Goal: Information Seeking & Learning: Learn about a topic

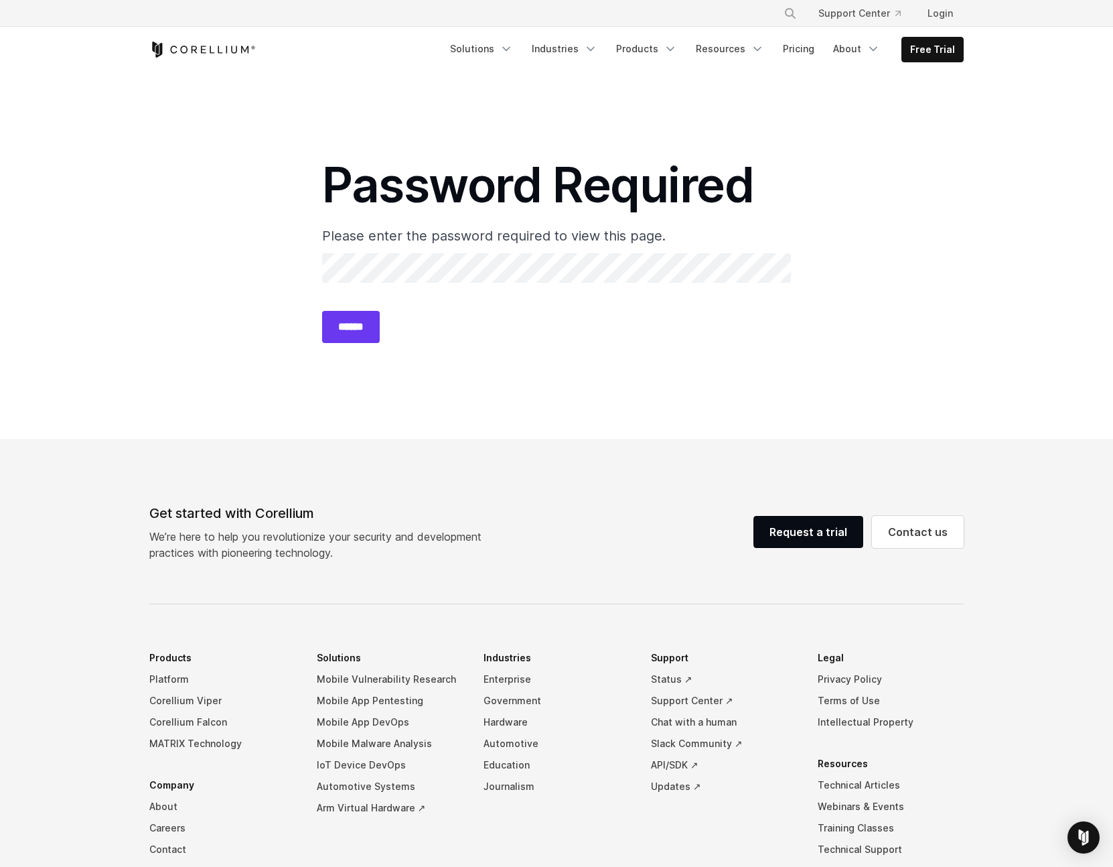
click at [184, 341] on section "Password Required Please enter the password required to view this page. Passwor…" at bounding box center [556, 255] width 1113 height 366
click at [569, 459] on footer "Get started with Corellium We’re here to help you revolutionize your security a…" at bounding box center [556, 750] width 1113 height 622
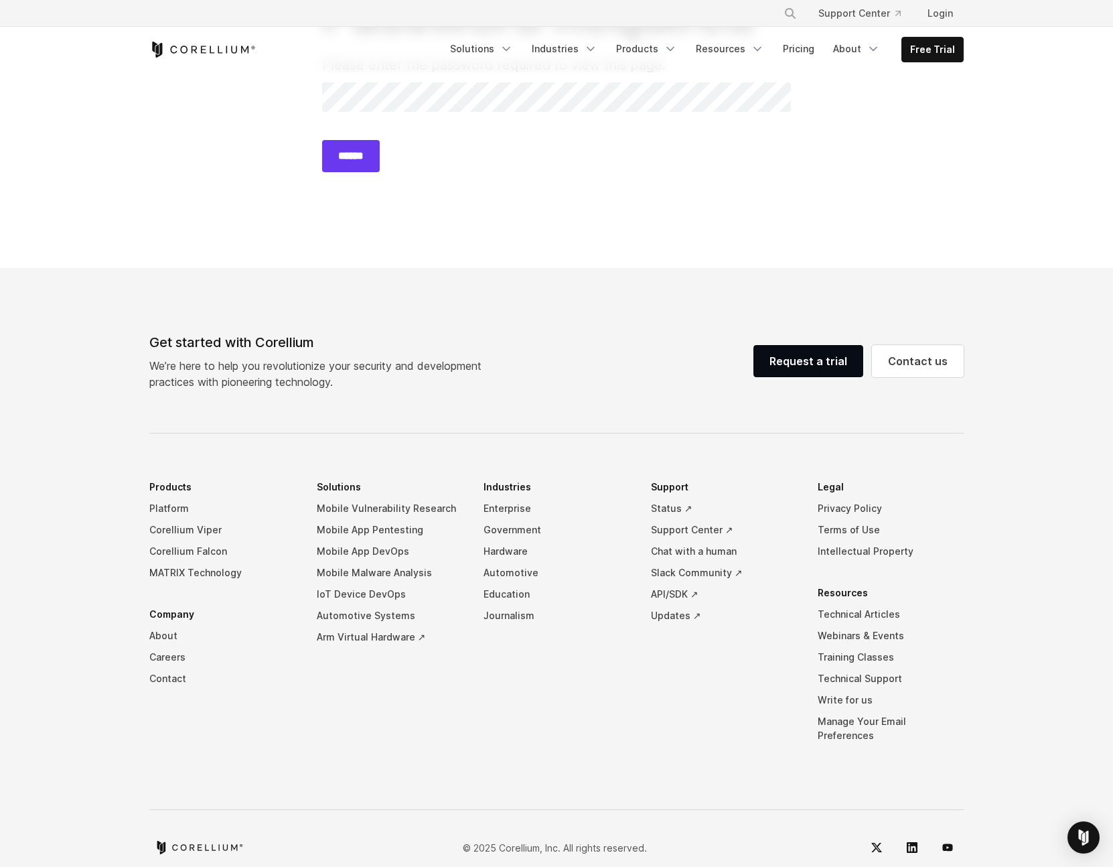
scroll to position [180, 0]
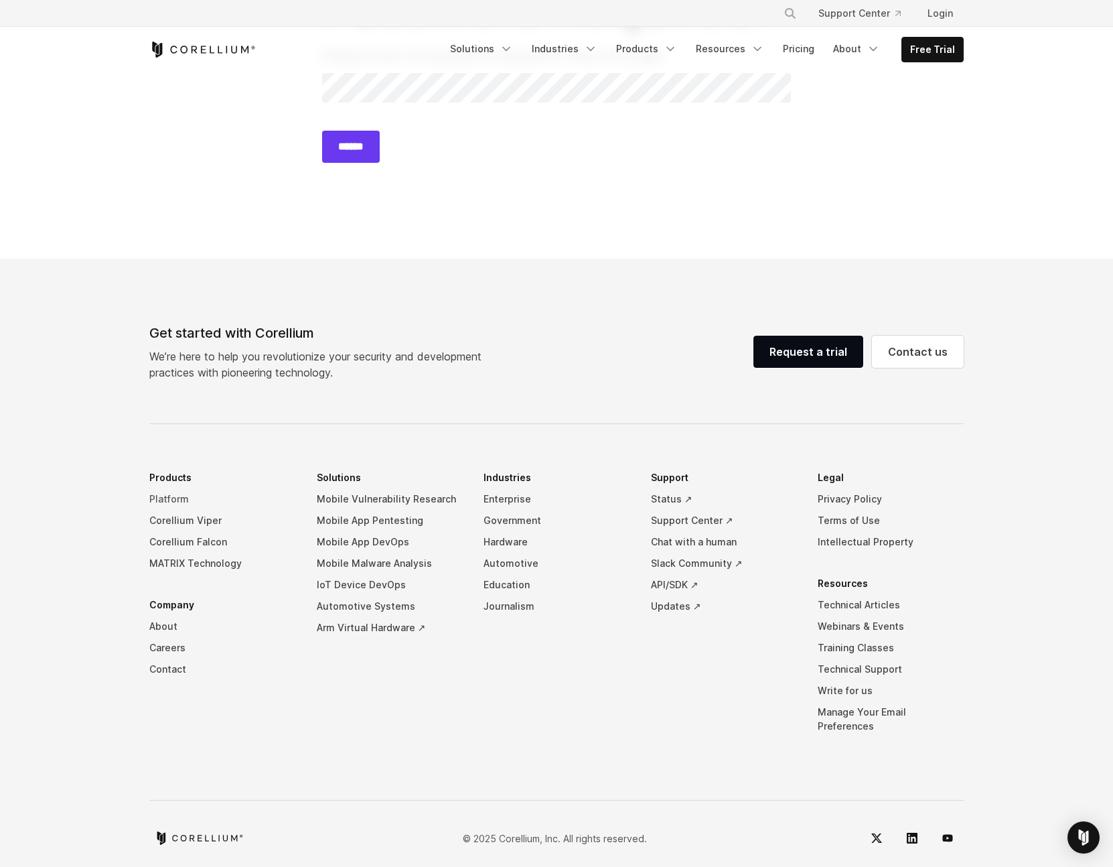
click at [167, 496] on link "Platform" at bounding box center [222, 498] width 146 height 21
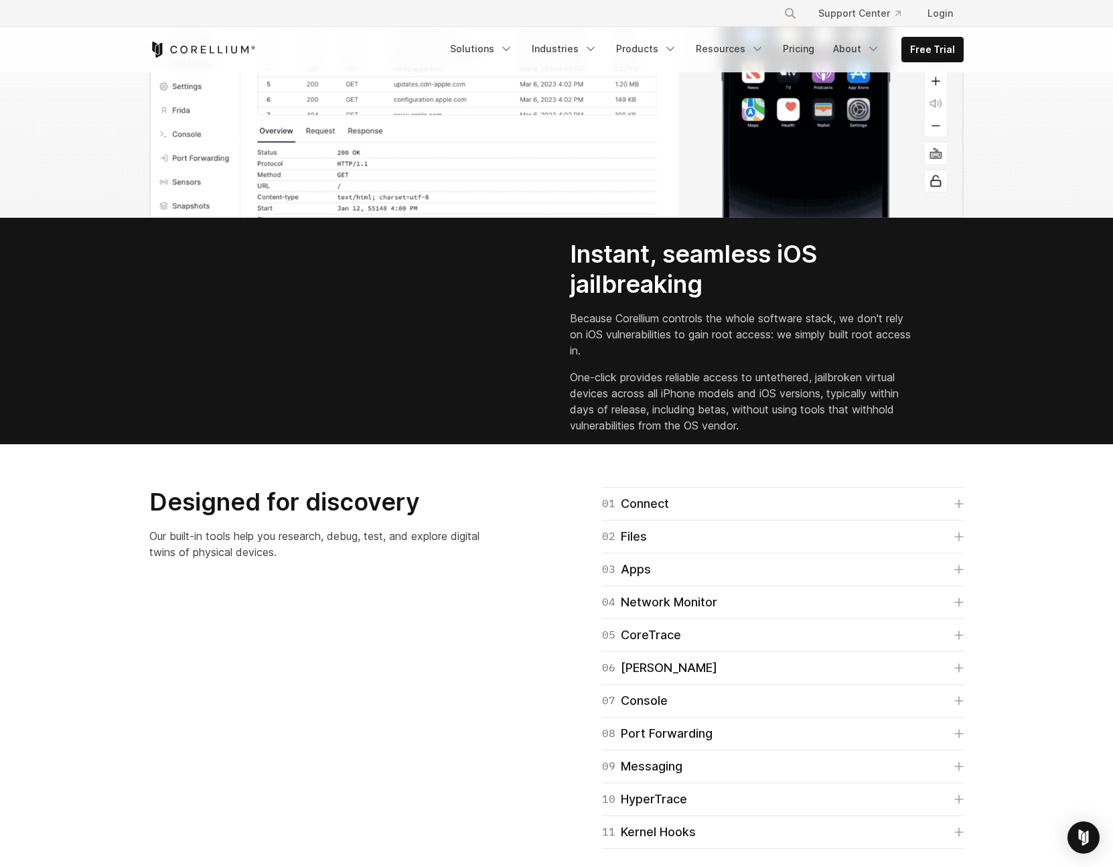
scroll to position [1088, 0]
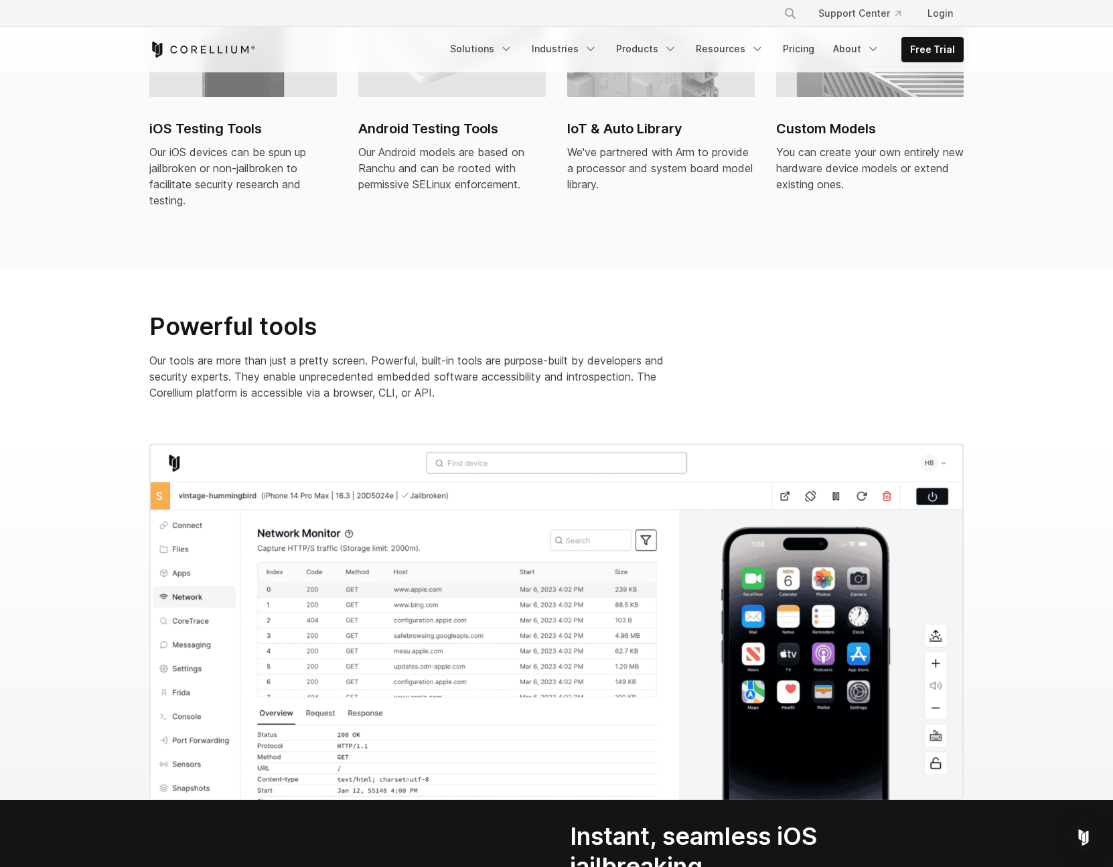
click at [384, 352] on p "Our tools are more than just a pretty screen. Powerful, built-in tools are purp…" at bounding box center [417, 376] width 536 height 48
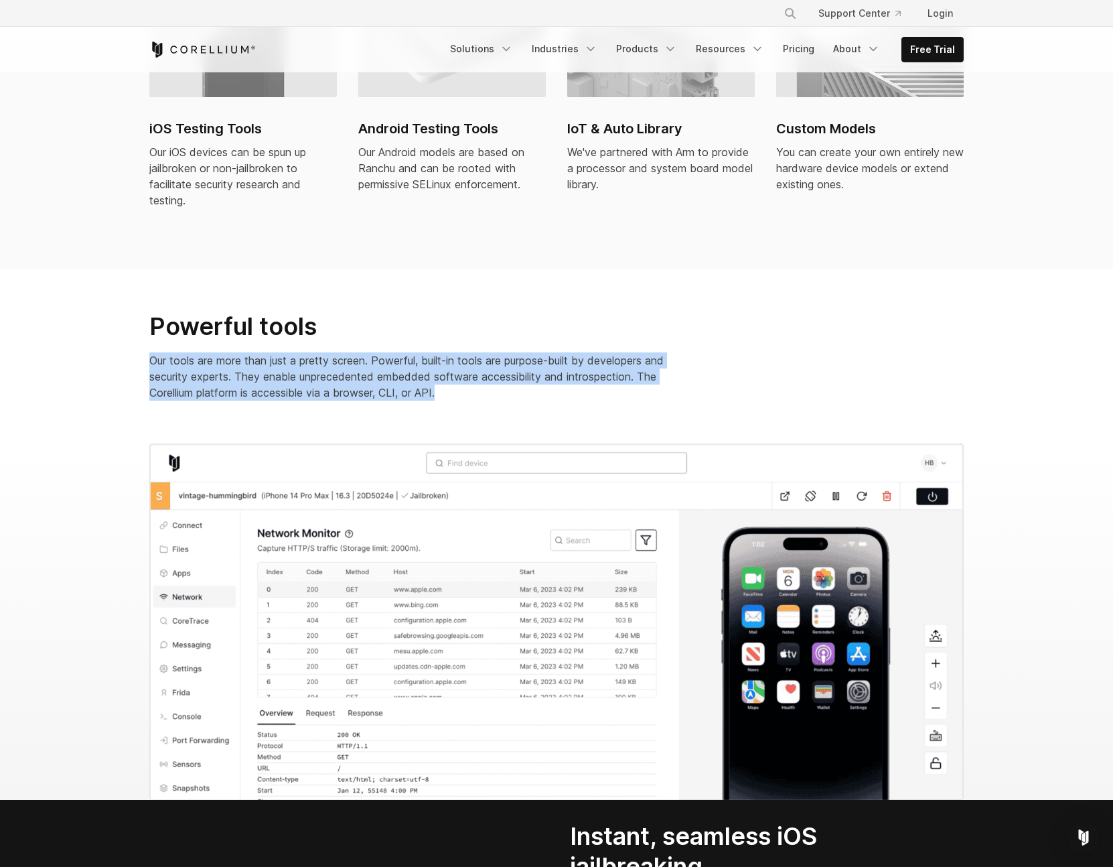
click at [384, 352] on p "Our tools are more than just a pretty screen. Powerful, built-in tools are purp…" at bounding box center [417, 376] width 536 height 48
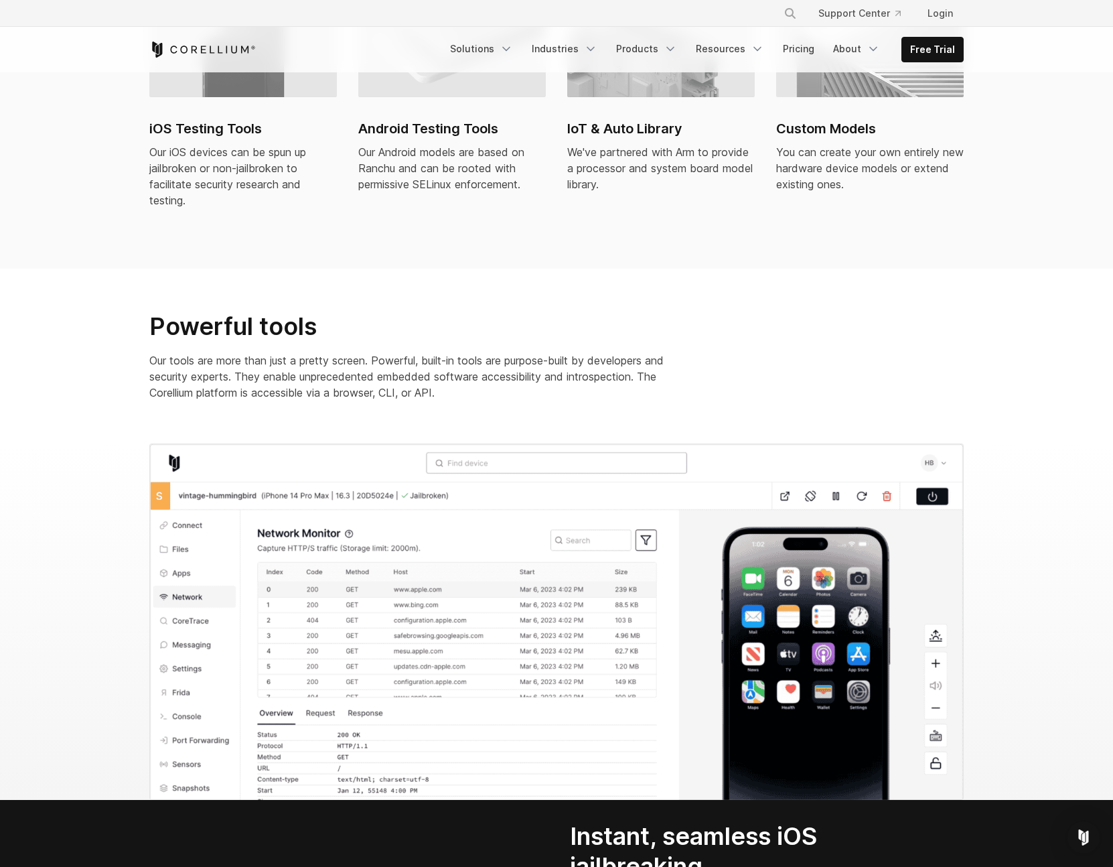
click at [413, 352] on p "Our tools are more than just a pretty screen. Powerful, built-in tools are purp…" at bounding box center [417, 376] width 536 height 48
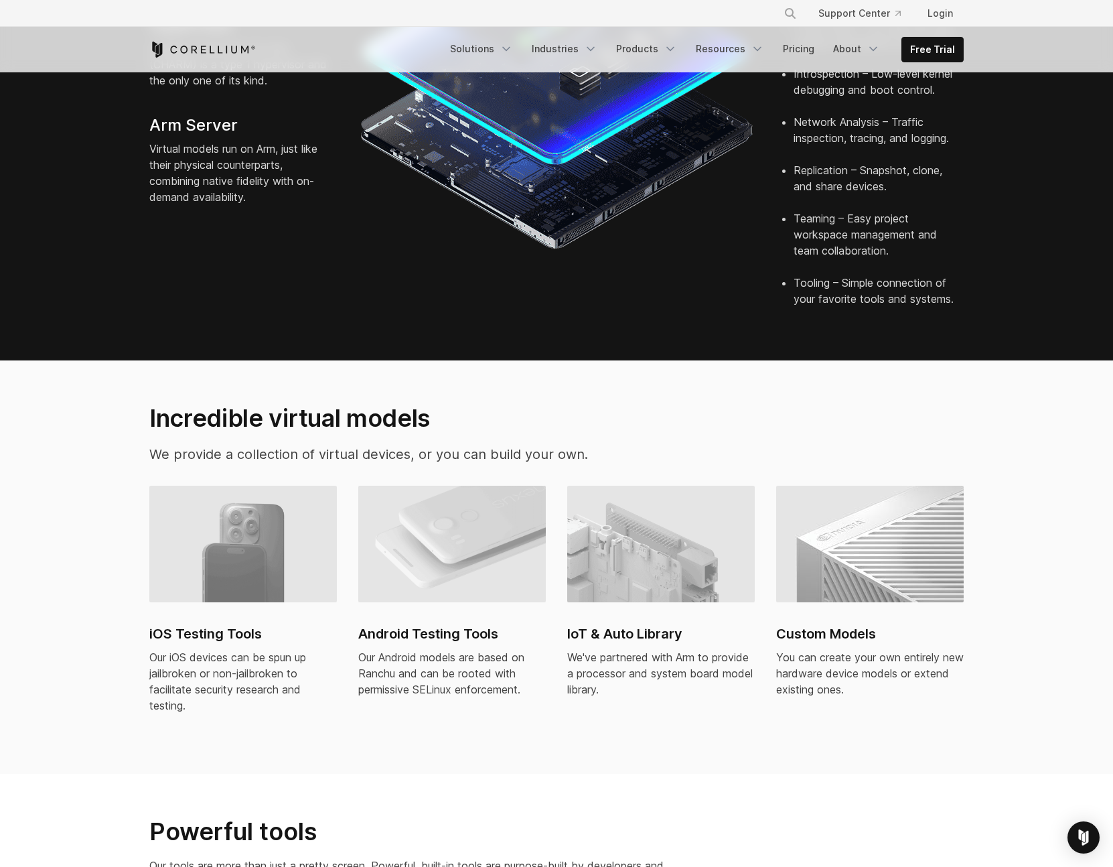
scroll to position [0, 0]
